Goal: Information Seeking & Learning: Learn about a topic

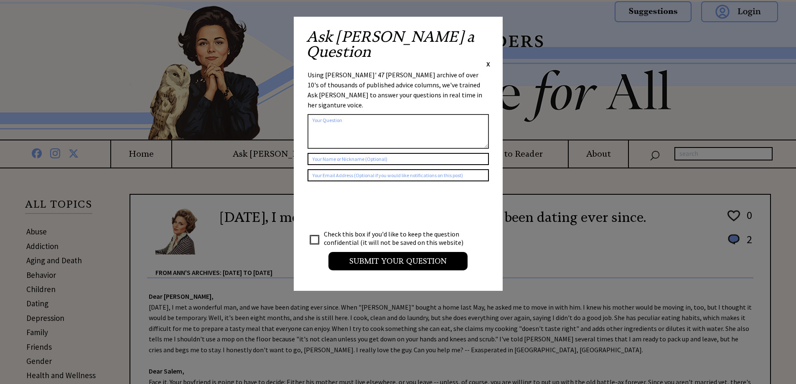
click at [489, 60] on span "X" at bounding box center [489, 64] width 4 height 8
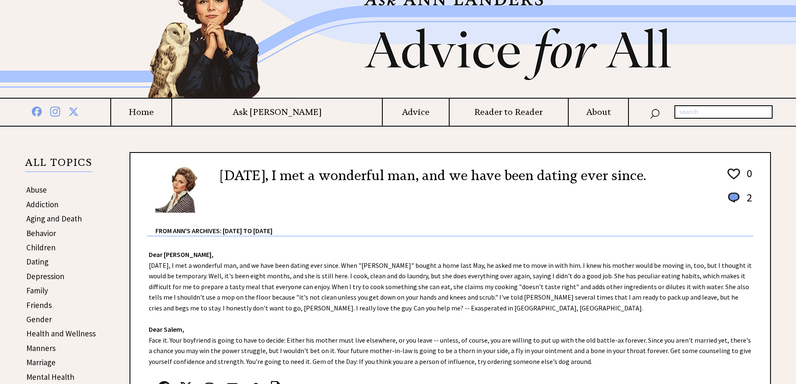
scroll to position [84, 0]
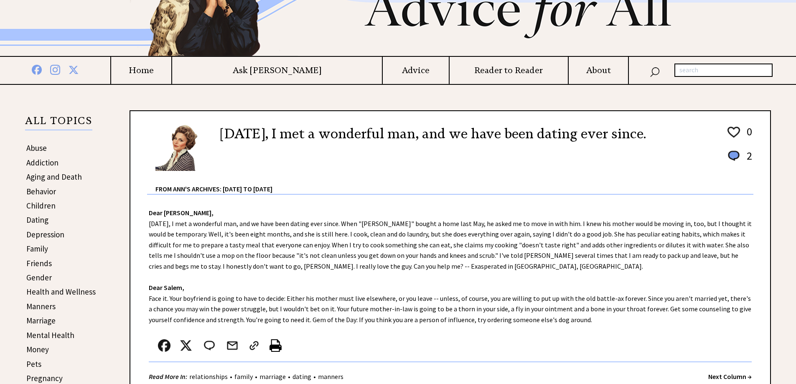
click at [46, 206] on link "Children" at bounding box center [40, 206] width 29 height 10
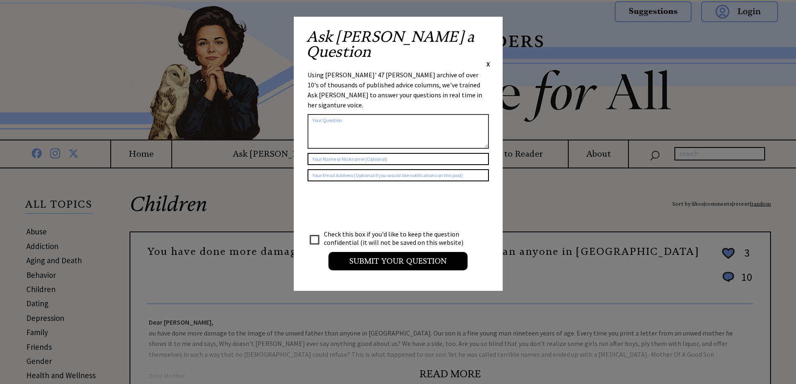
click at [488, 60] on span "X" at bounding box center [489, 64] width 4 height 8
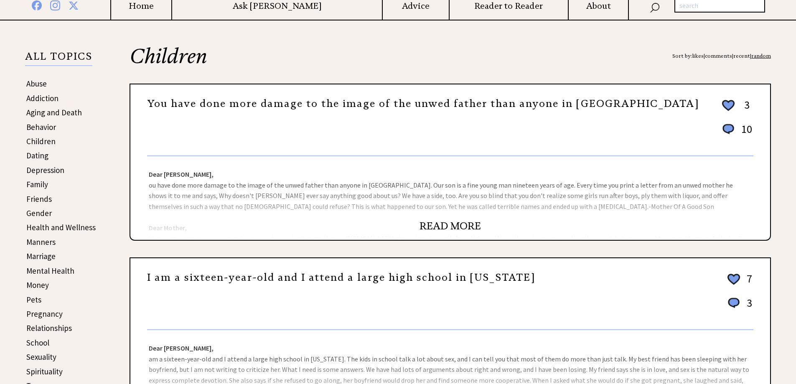
scroll to position [179, 0]
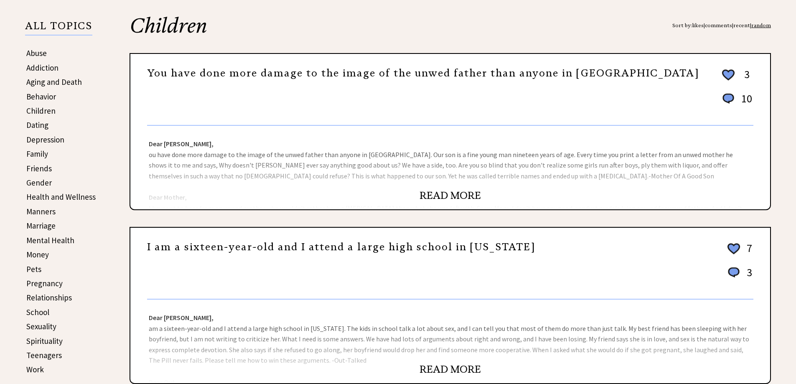
click at [466, 192] on link "READ MORE" at bounding box center [450, 195] width 61 height 13
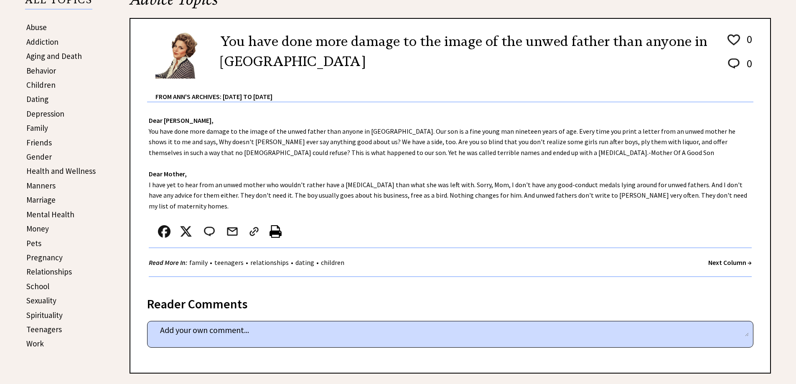
scroll to position [219, 0]
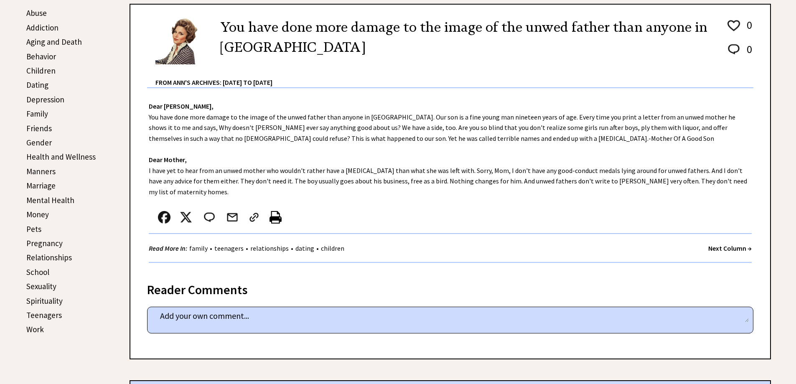
drag, startPoint x: 798, startPoint y: 84, endPoint x: 802, endPoint y: 135, distance: 51.2
click at [199, 250] on link "family" at bounding box center [198, 248] width 23 height 8
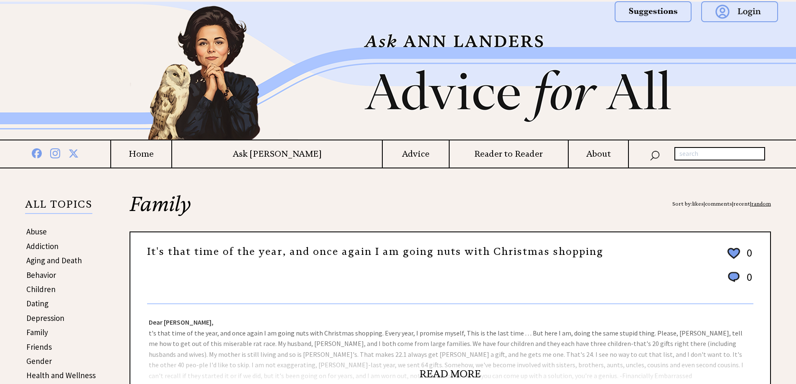
click at [443, 373] on link "READ MORE" at bounding box center [450, 374] width 61 height 13
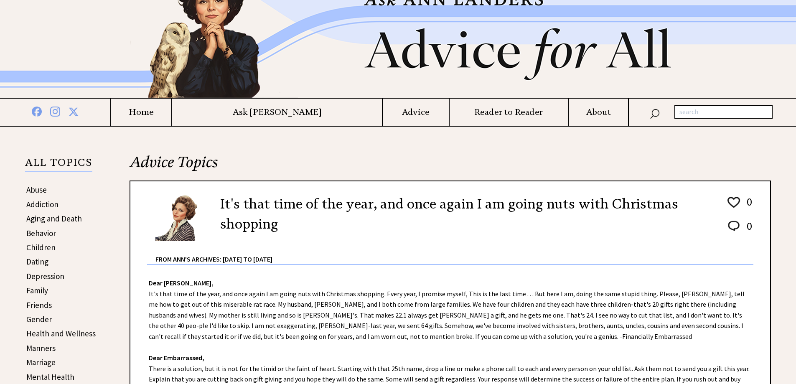
scroll to position [84, 0]
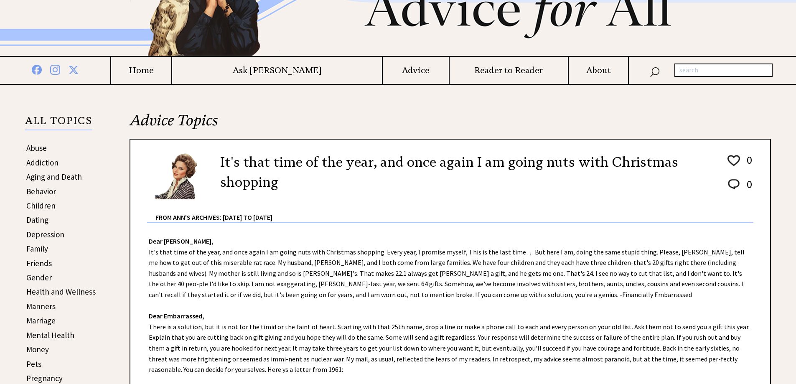
click at [50, 193] on link "Behavior" at bounding box center [41, 191] width 30 height 10
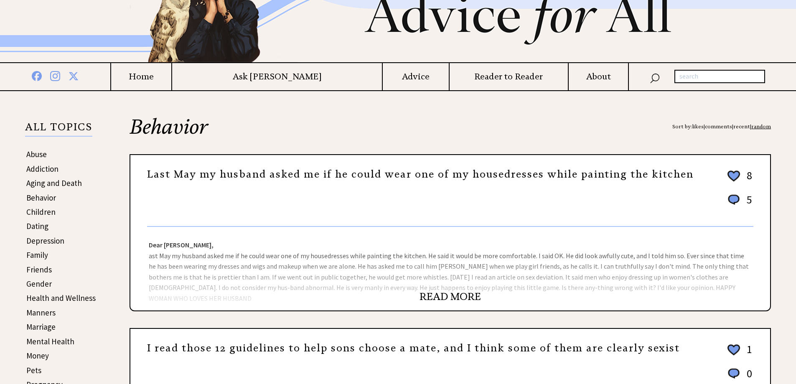
scroll to position [84, 0]
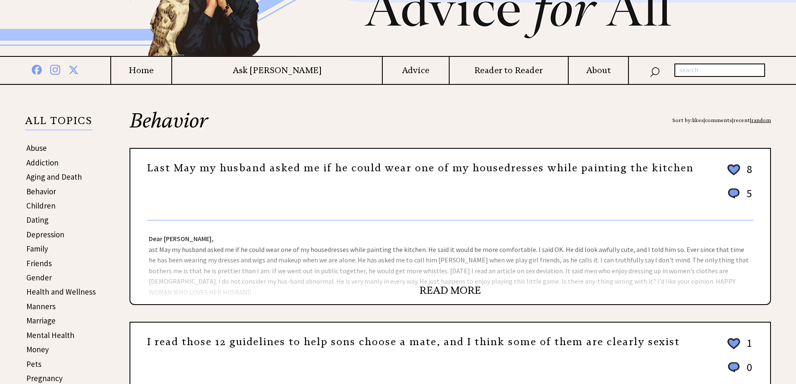
click at [455, 287] on link "READ MORE" at bounding box center [450, 290] width 61 height 13
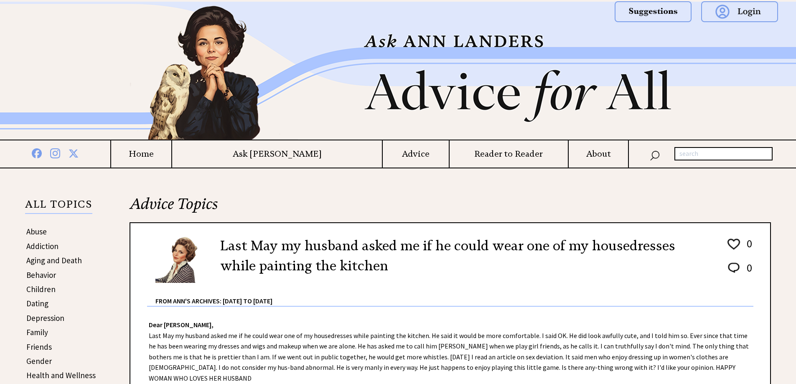
click at [696, 154] on input "text" at bounding box center [724, 153] width 98 height 13
type input "PARENT JOB DESCRIPTION"
click at [653, 153] on img at bounding box center [655, 155] width 10 height 12
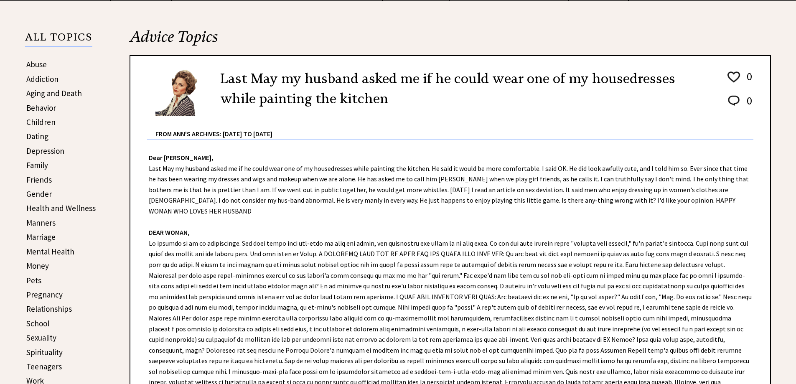
scroll to position [42, 0]
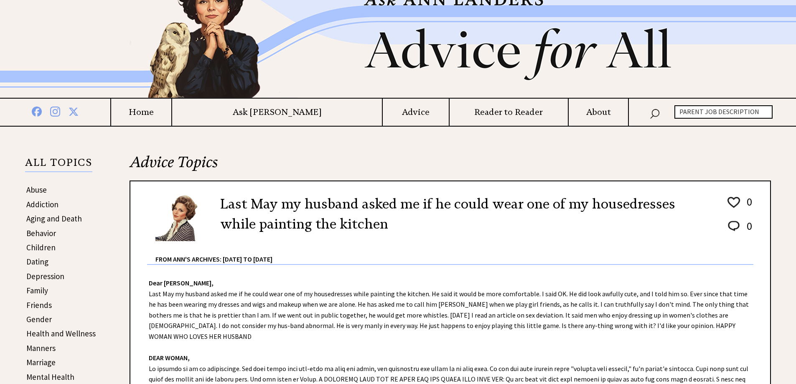
click at [758, 117] on input "PARENT JOB DESCRIPTION" at bounding box center [724, 111] width 98 height 13
click at [655, 113] on img at bounding box center [655, 113] width 10 height 12
click at [655, 114] on img at bounding box center [655, 113] width 10 height 12
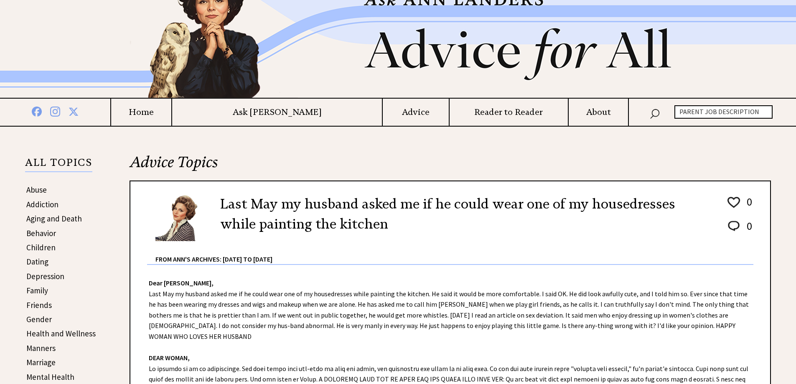
drag, startPoint x: 760, startPoint y: 111, endPoint x: 681, endPoint y: 116, distance: 79.1
click at [681, 116] on input "PARENT JOB DESCRIPTION" at bounding box center [724, 111] width 98 height 13
click at [656, 113] on img at bounding box center [655, 113] width 10 height 12
click at [692, 114] on input "text" at bounding box center [724, 111] width 98 height 13
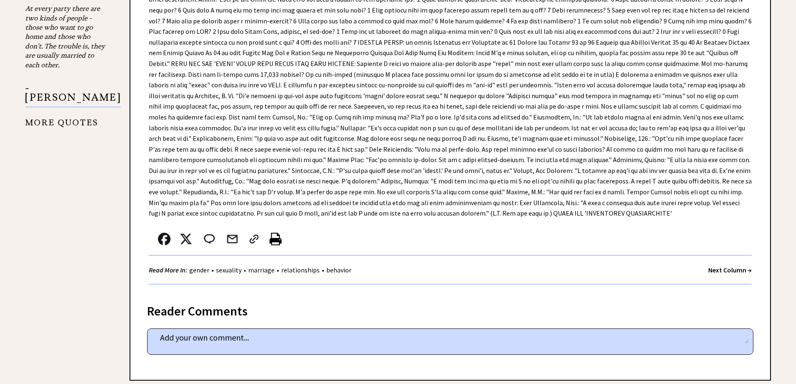
scroll to position [1036, 0]
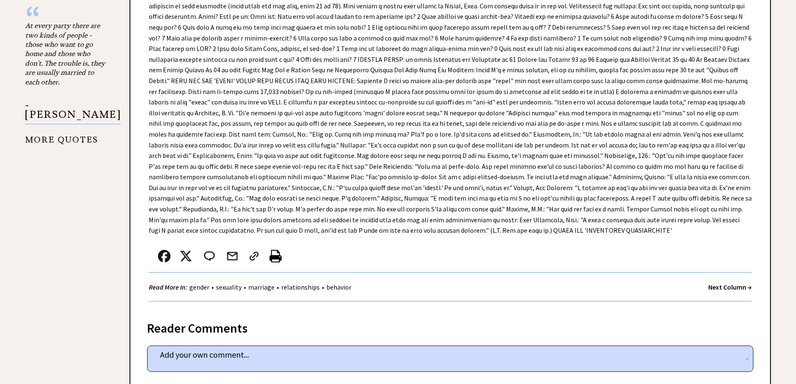
click at [727, 283] on strong "Next Column →" at bounding box center [730, 287] width 43 height 8
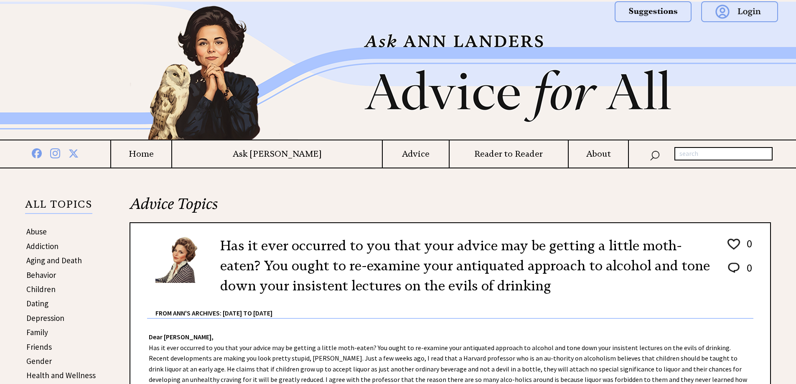
click at [595, 154] on h4 "About" at bounding box center [598, 154] width 59 height 10
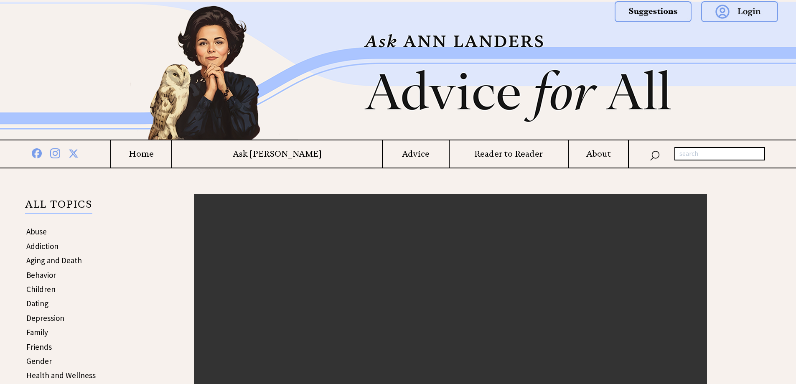
click at [171, 159] on td "Home" at bounding box center [140, 153] width 61 height 27
click at [171, 154] on h4 "Home" at bounding box center [141, 154] width 60 height 10
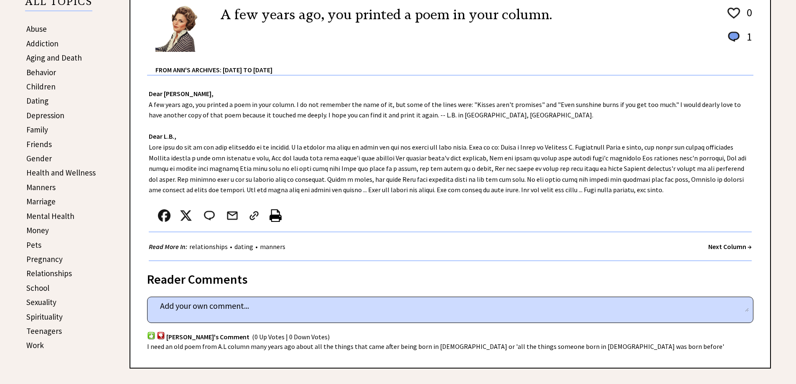
scroll to position [218, 0]
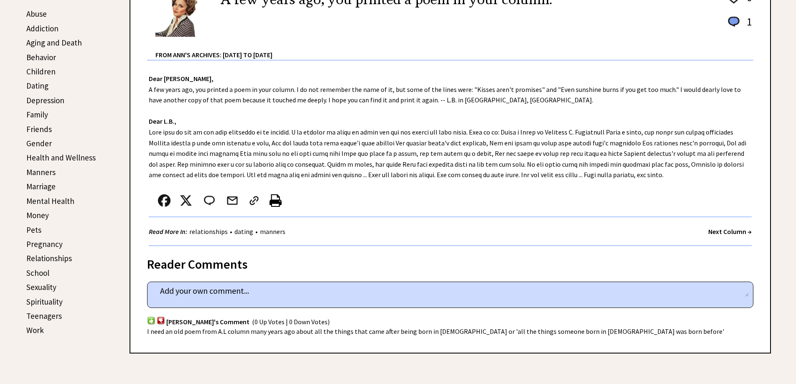
click at [724, 232] on strong "Next Column →" at bounding box center [730, 231] width 43 height 8
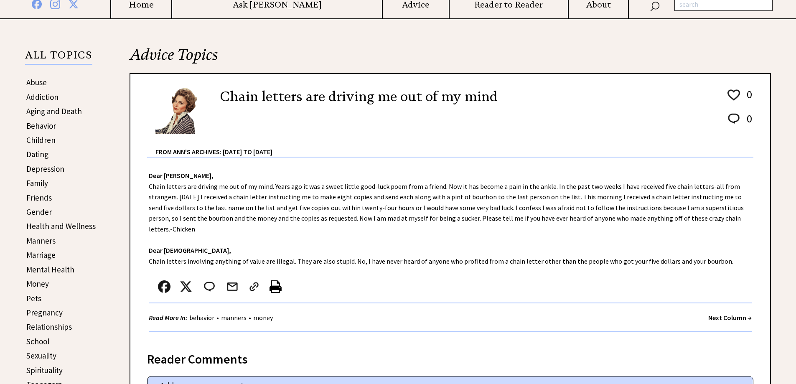
scroll to position [84, 0]
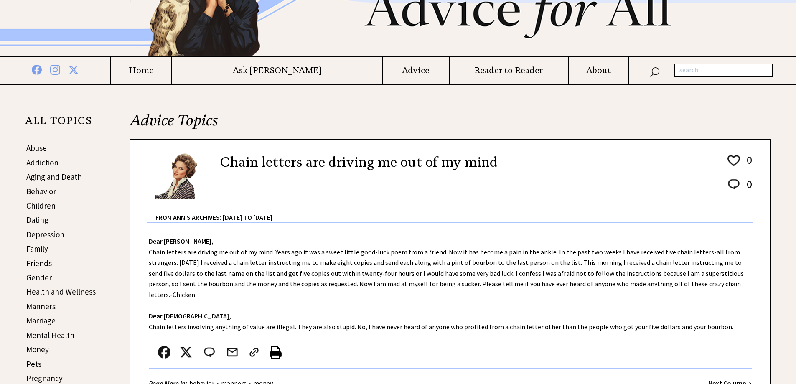
click at [383, 71] on h4 "Advice" at bounding box center [416, 70] width 66 height 10
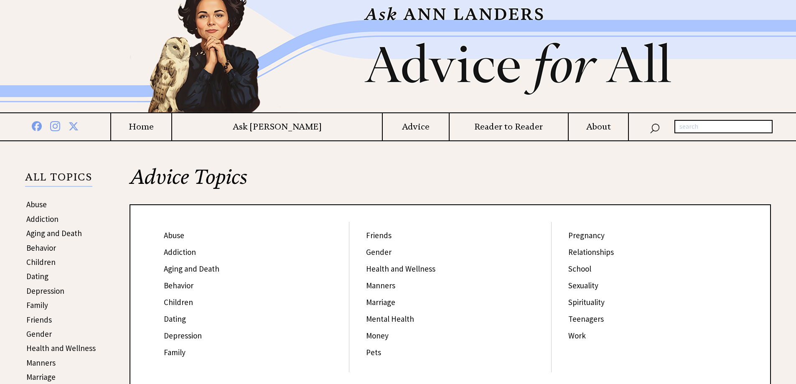
scroll to position [42, 0]
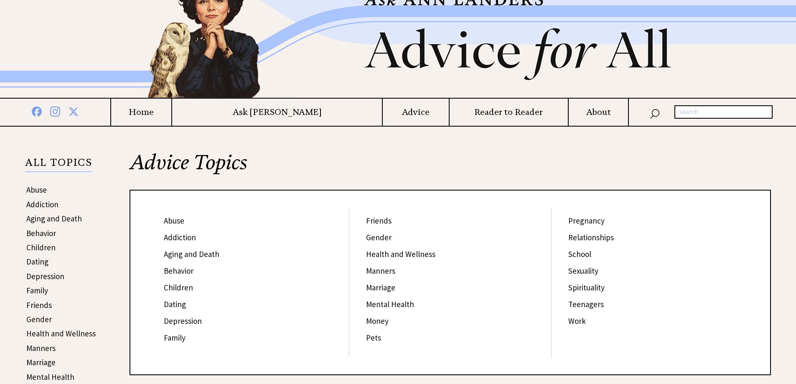
click at [174, 275] on link "Behavior" at bounding box center [179, 271] width 30 height 10
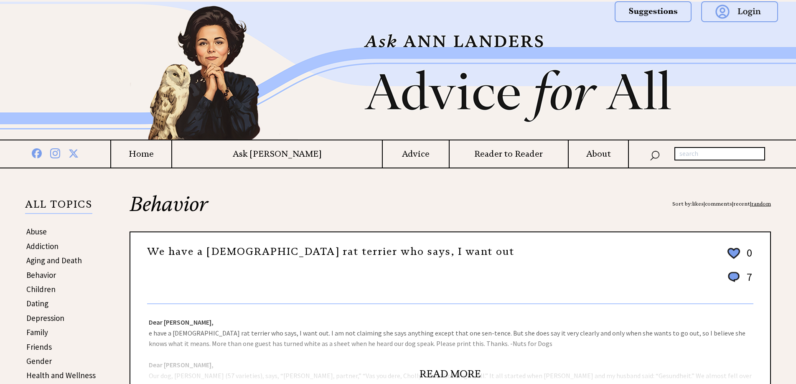
scroll to position [42, 0]
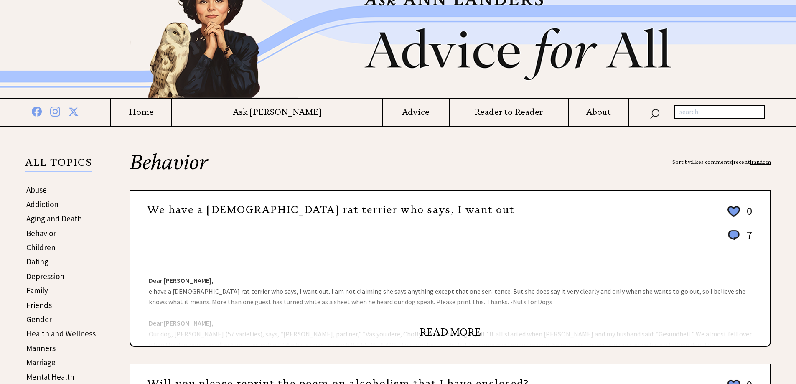
click at [449, 332] on link "READ MORE" at bounding box center [450, 332] width 61 height 13
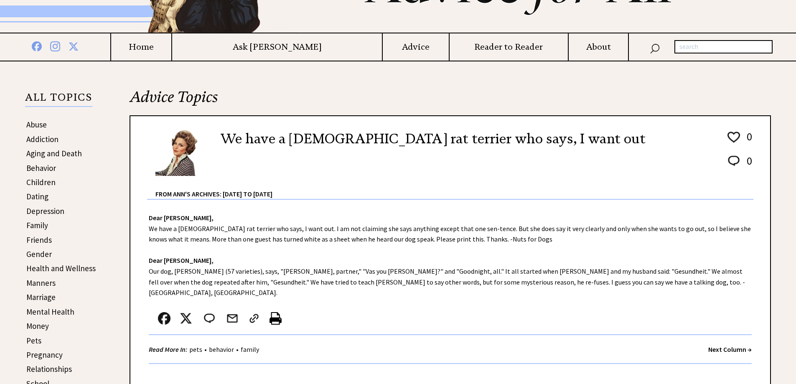
scroll to position [125, 0]
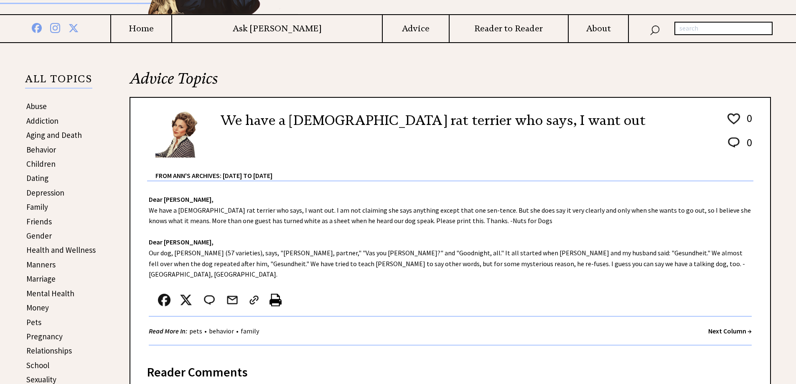
click at [253, 327] on link "family" at bounding box center [250, 331] width 23 height 8
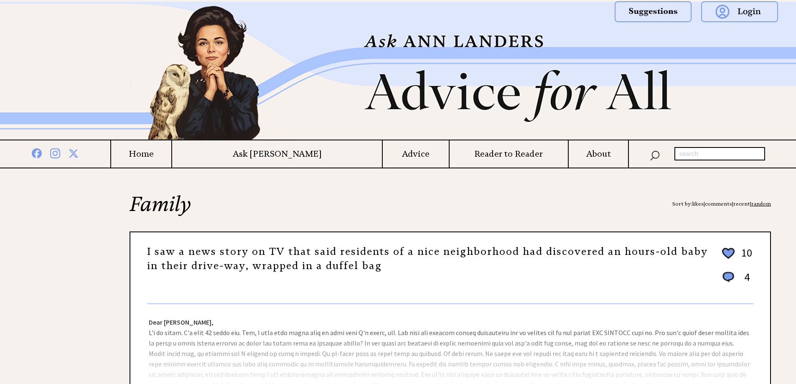
scroll to position [167, 0]
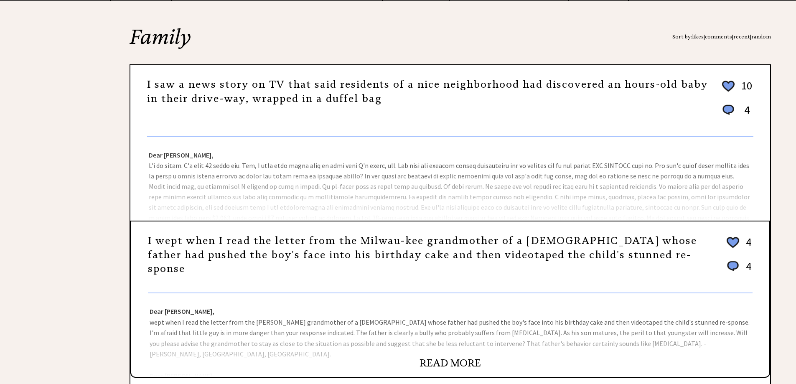
click at [450, 364] on link "READ MORE" at bounding box center [450, 363] width 61 height 13
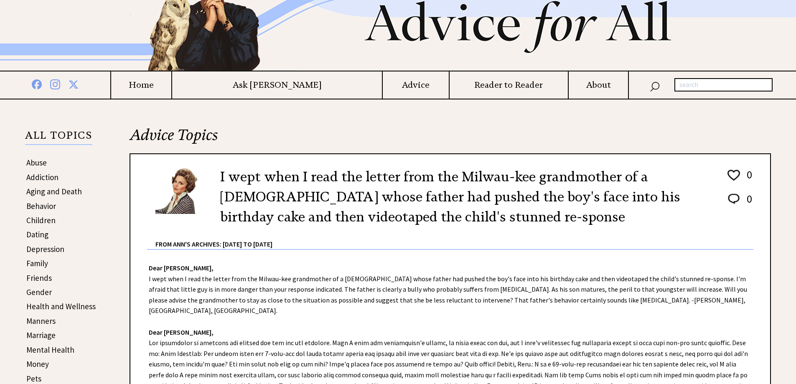
scroll to position [84, 0]
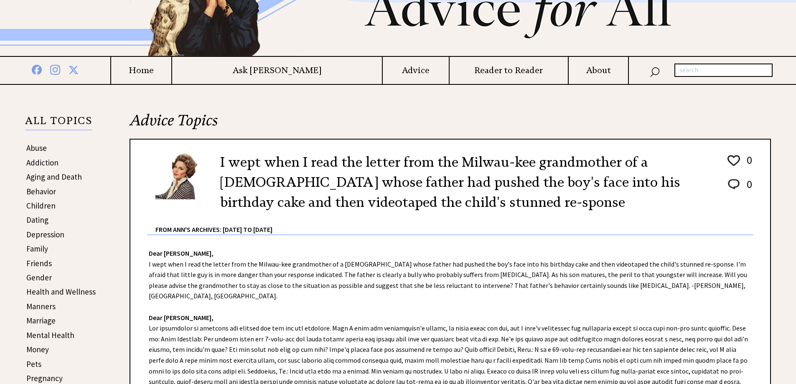
click at [287, 74] on h4 "Ask [PERSON_NAME]" at bounding box center [277, 70] width 210 height 10
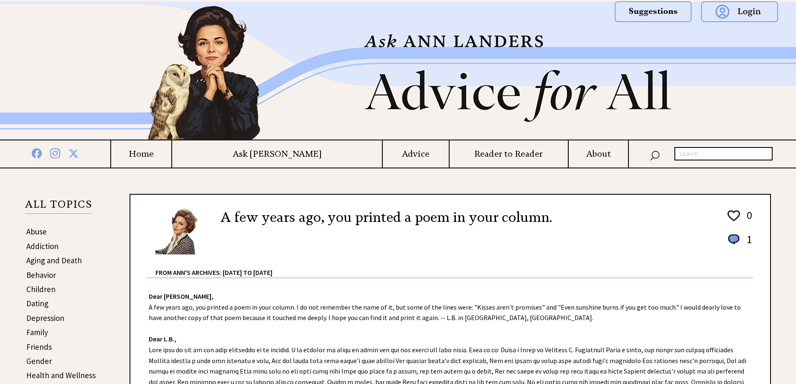
click at [393, 156] on h4 "Advice" at bounding box center [416, 154] width 66 height 10
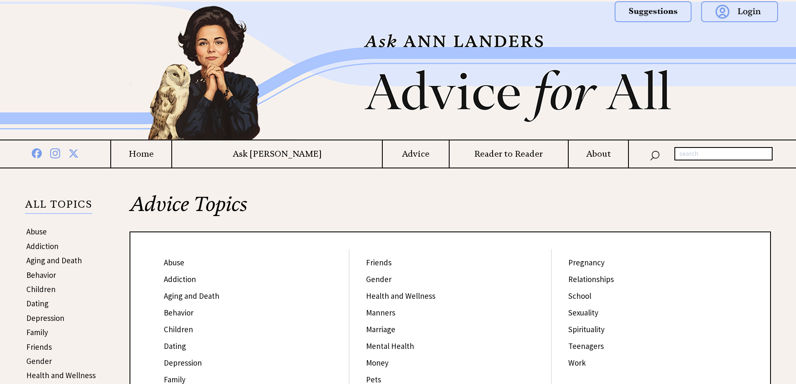
click at [207, 295] on link "Aging and Death" at bounding box center [192, 296] width 56 height 10
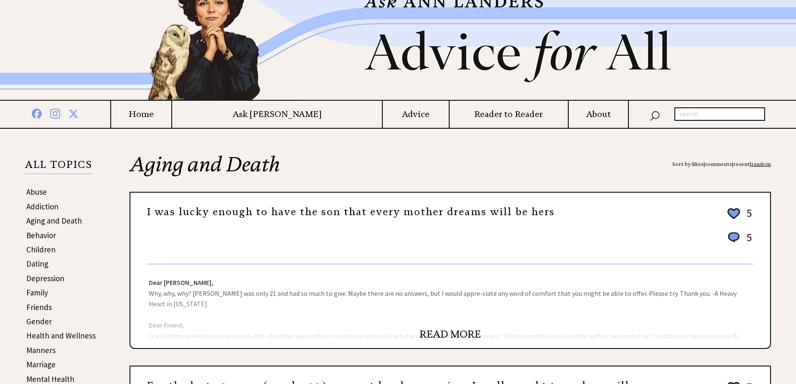
scroll to position [42, 0]
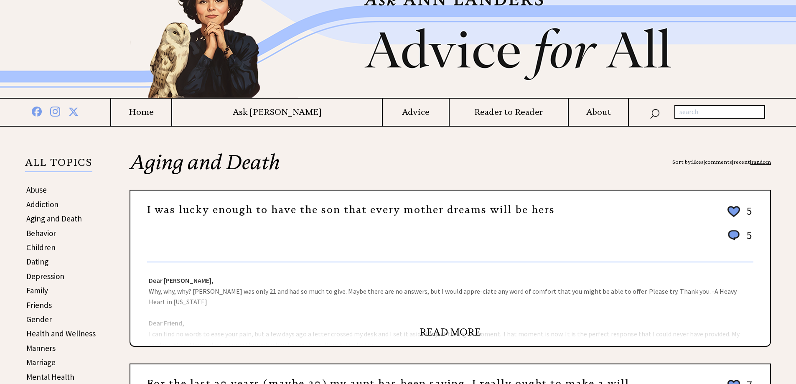
click at [453, 335] on link "READ MORE" at bounding box center [450, 332] width 61 height 13
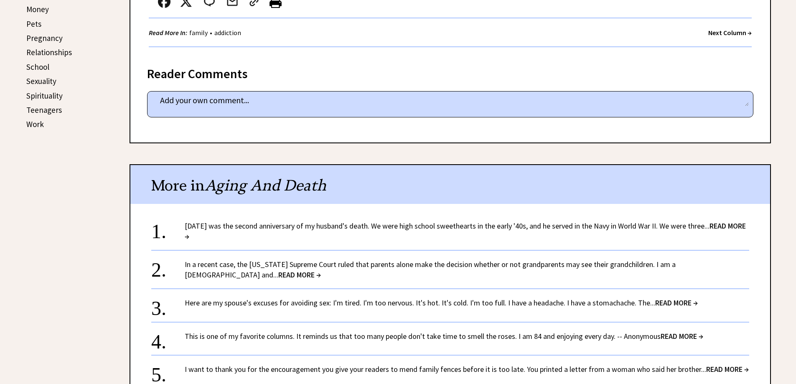
scroll to position [426, 0]
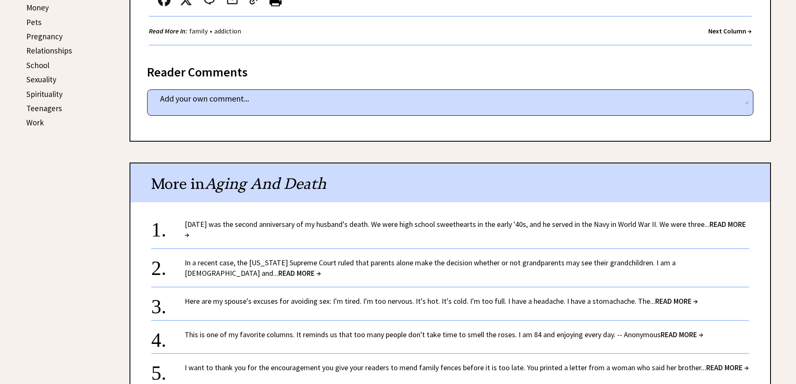
click at [676, 330] on span "READ MORE →" at bounding box center [682, 335] width 43 height 10
